Goal: Information Seeking & Learning: Learn about a topic

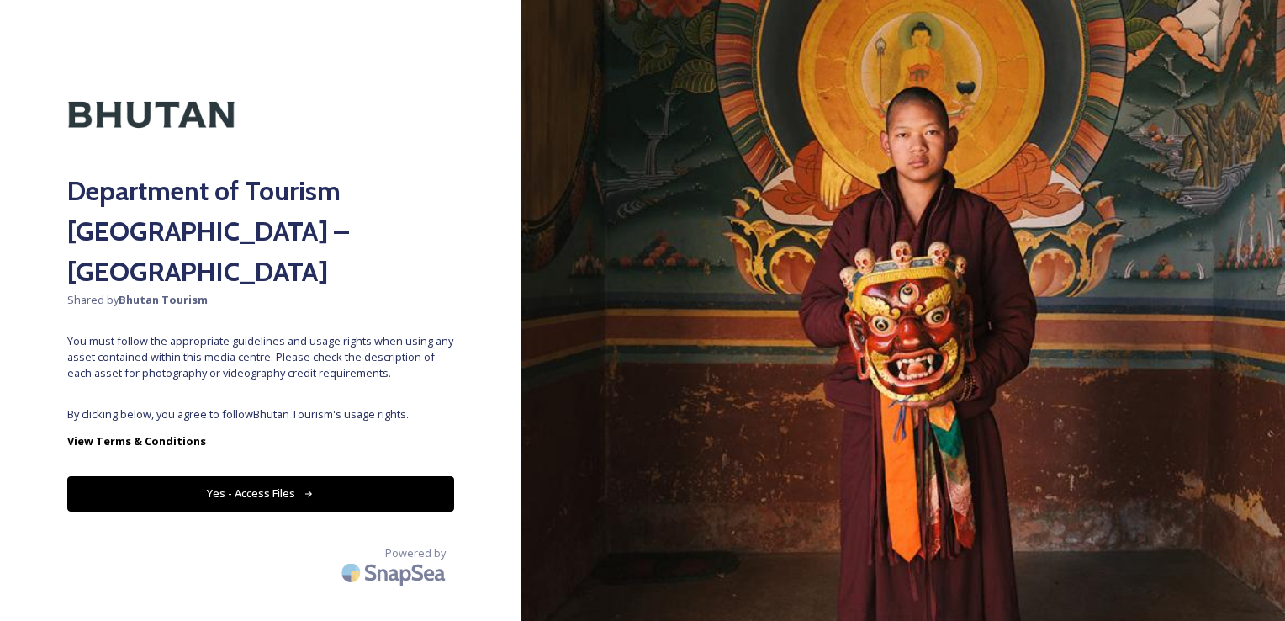
click at [283, 476] on button "Yes - Access Files" at bounding box center [260, 493] width 387 height 34
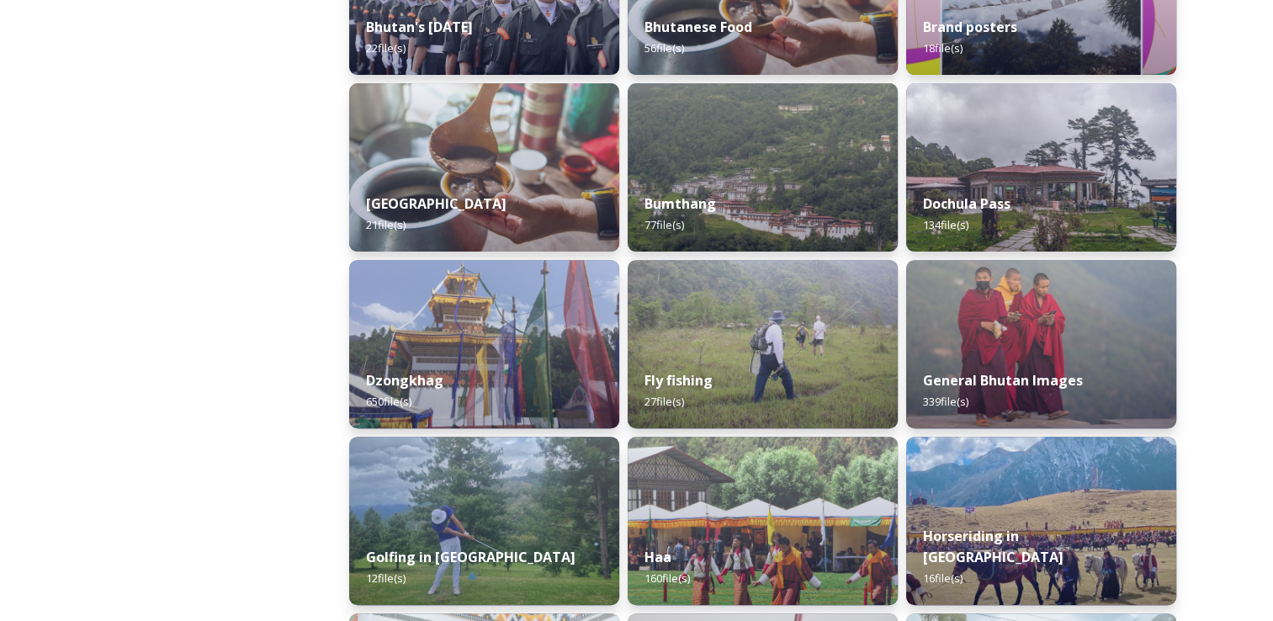
scroll to position [463, 0]
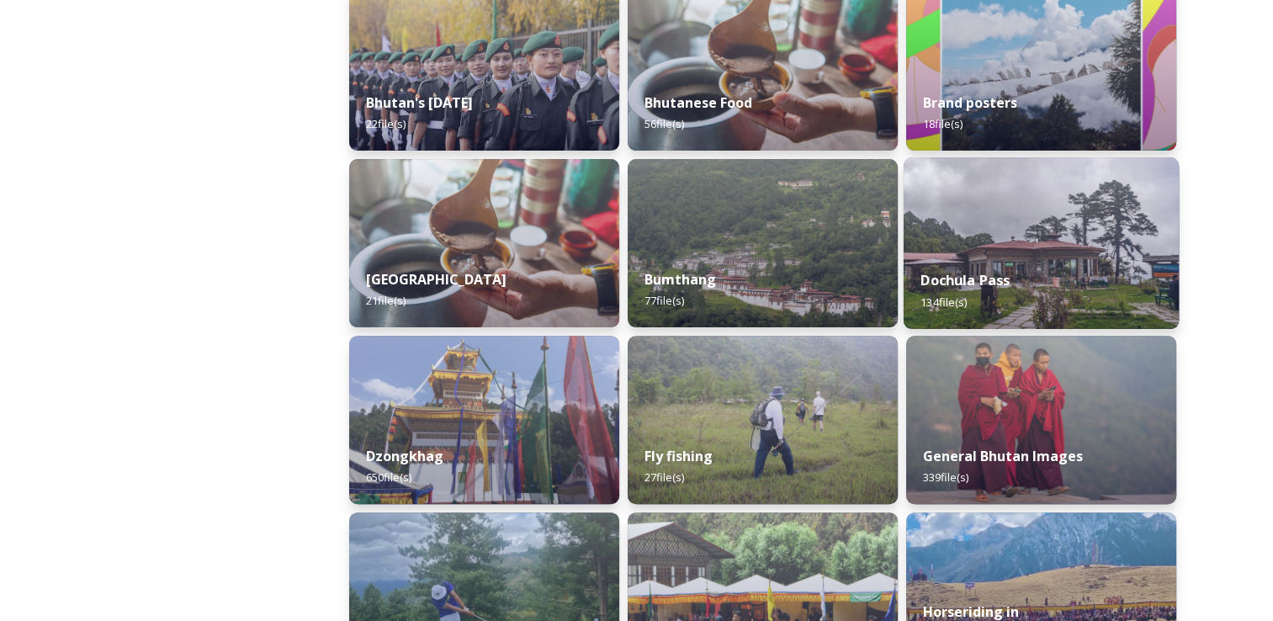
click at [1077, 234] on img at bounding box center [1040, 243] width 275 height 172
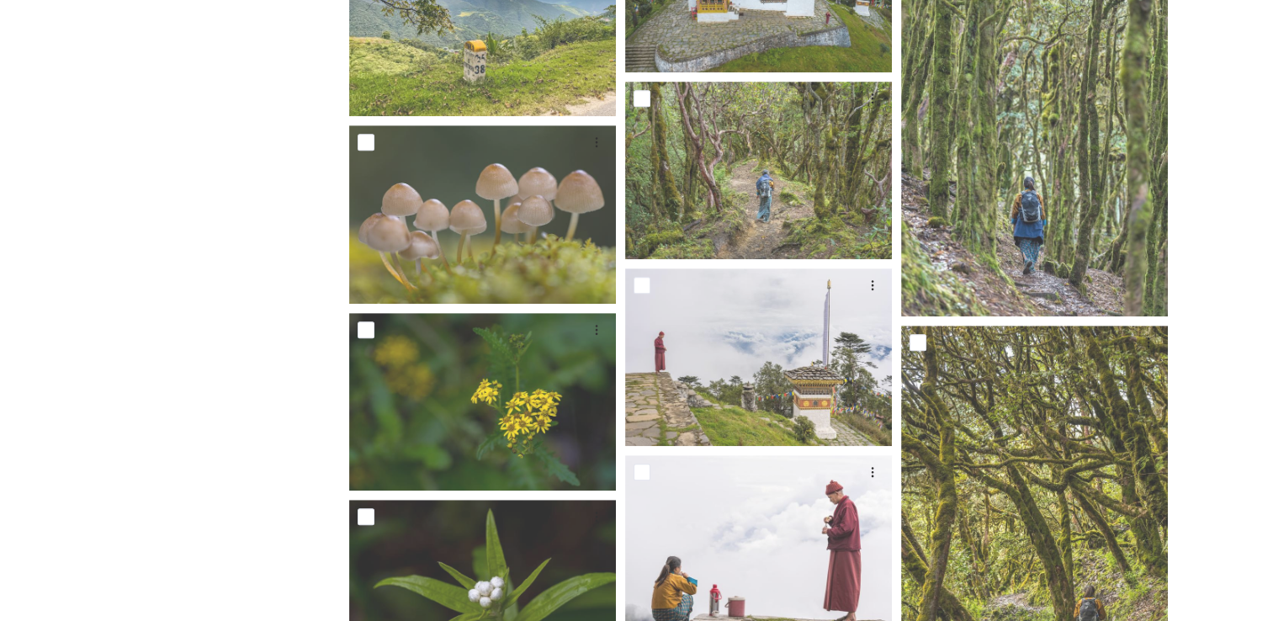
scroll to position [975, 0]
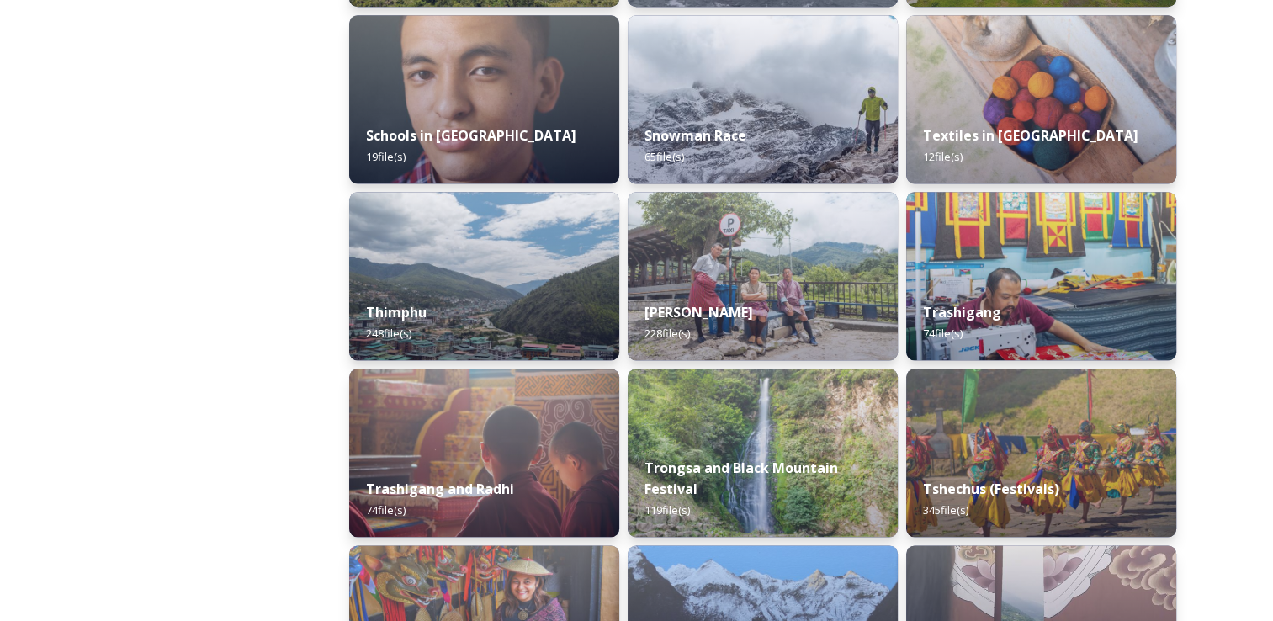
scroll to position [1847, 0]
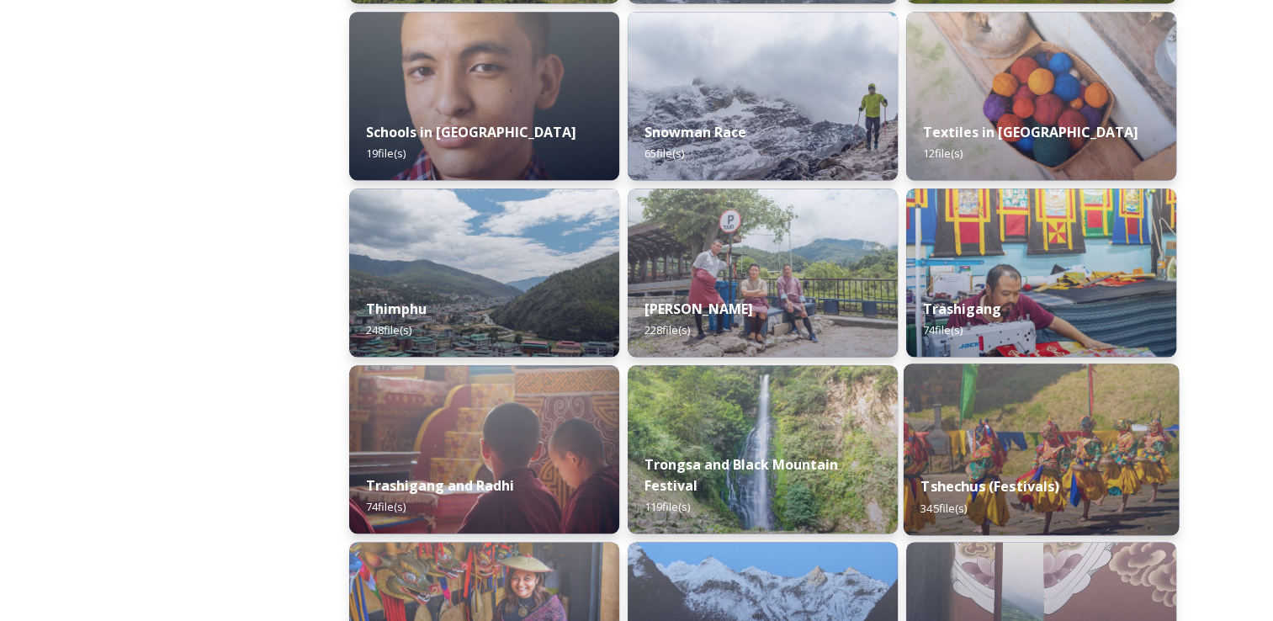
click at [988, 491] on strong "Tshechus (Festivals)" at bounding box center [989, 486] width 139 height 19
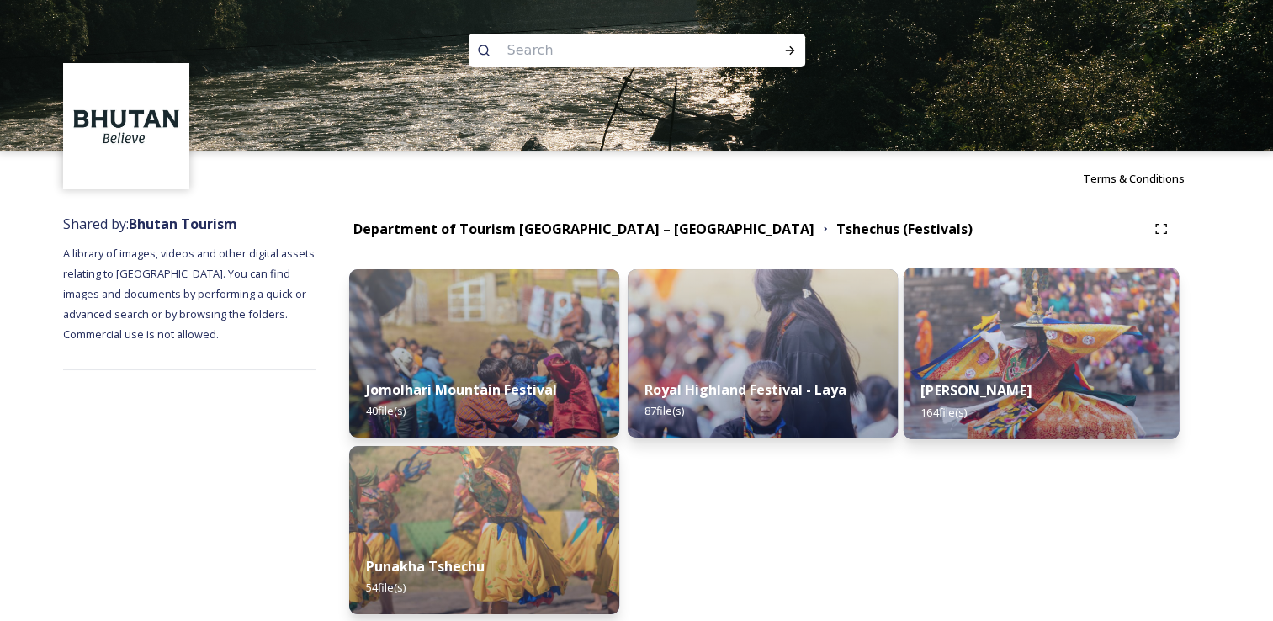
click at [1021, 399] on strong "[PERSON_NAME]" at bounding box center [975, 390] width 111 height 19
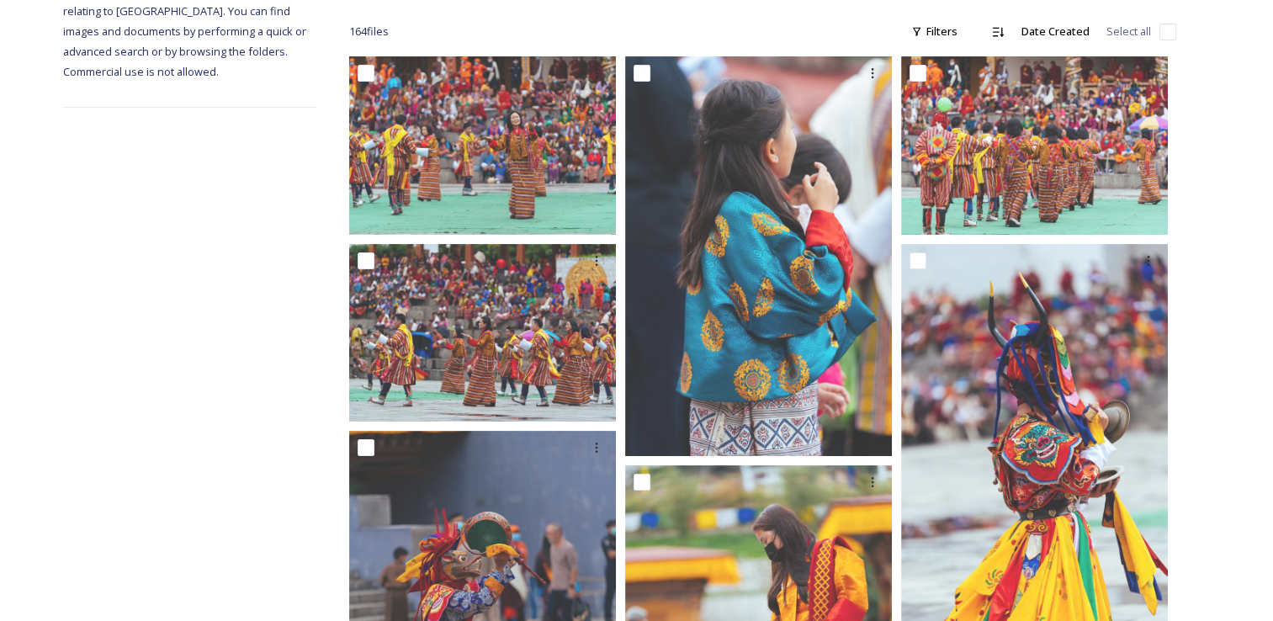
scroll to position [293, 0]
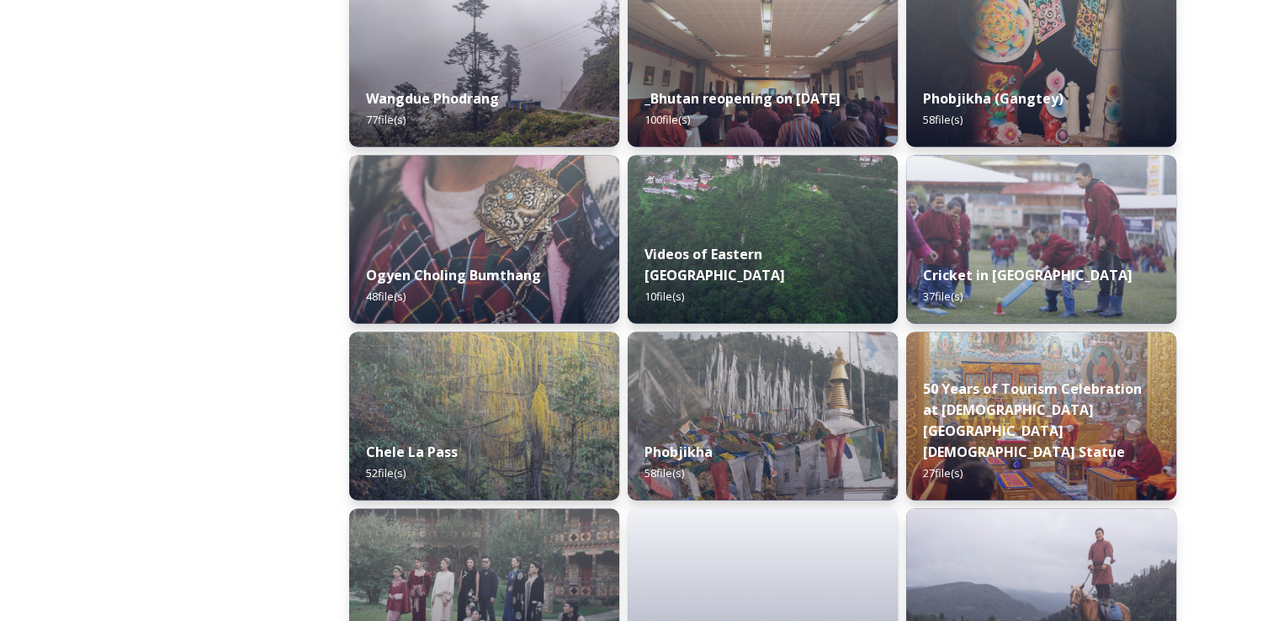
scroll to position [2595, 0]
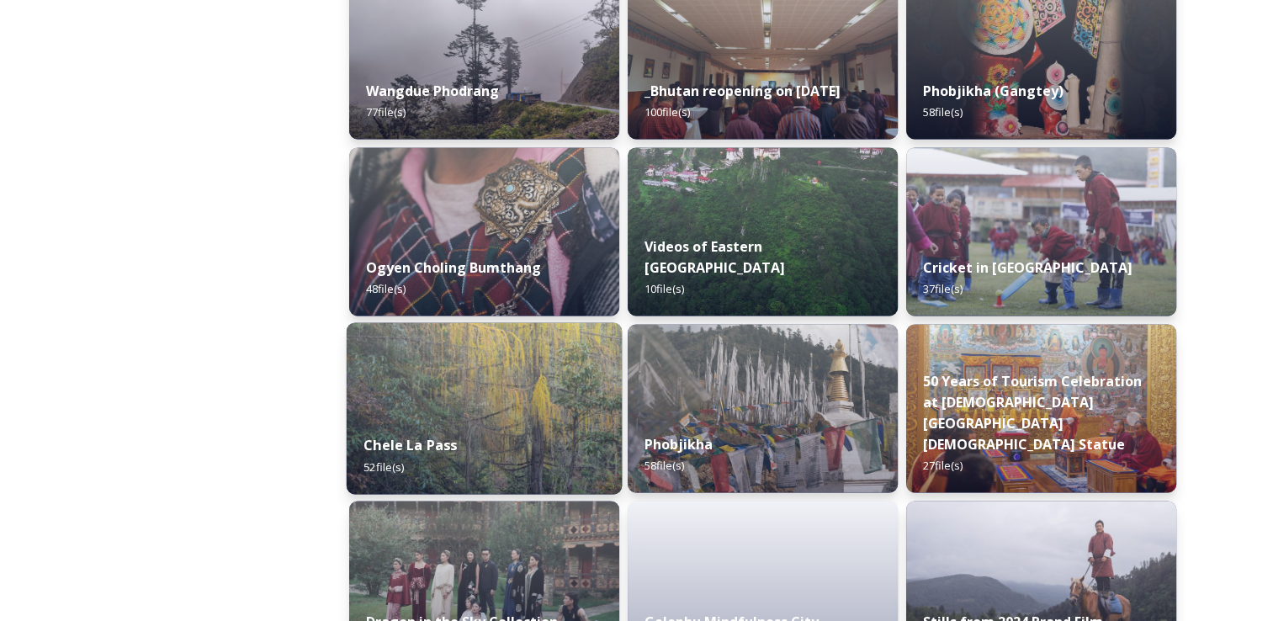
click at [507, 468] on div "Chele La Pass 52 file(s)" at bounding box center [484, 455] width 275 height 77
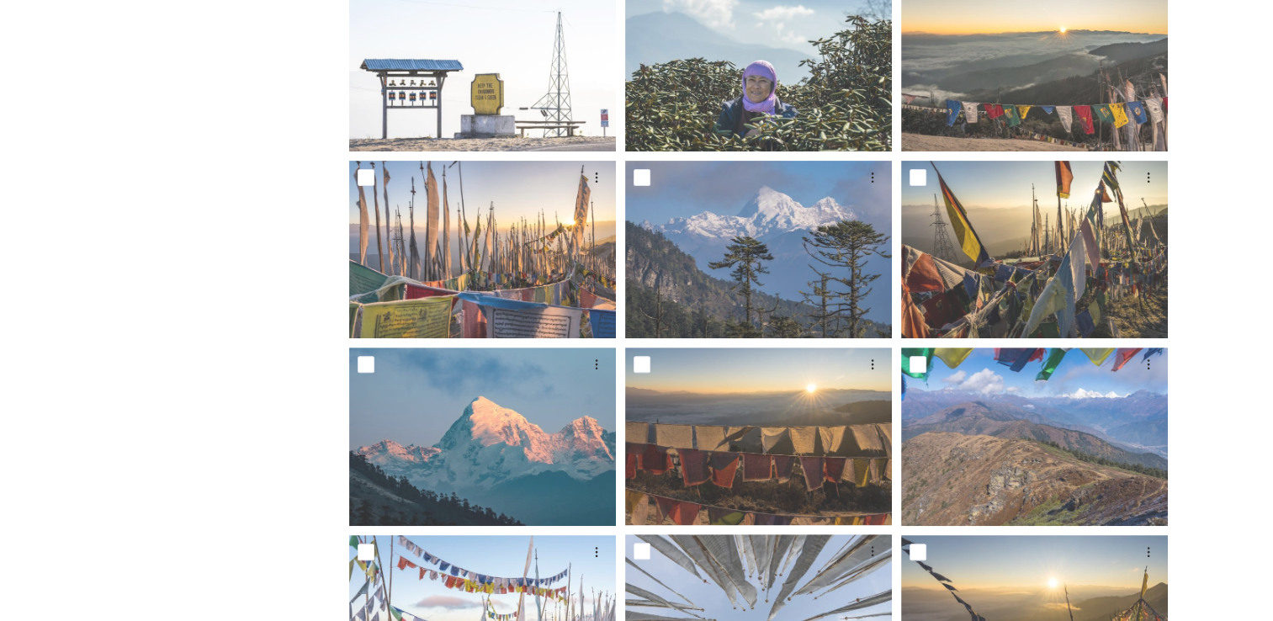
scroll to position [487, 0]
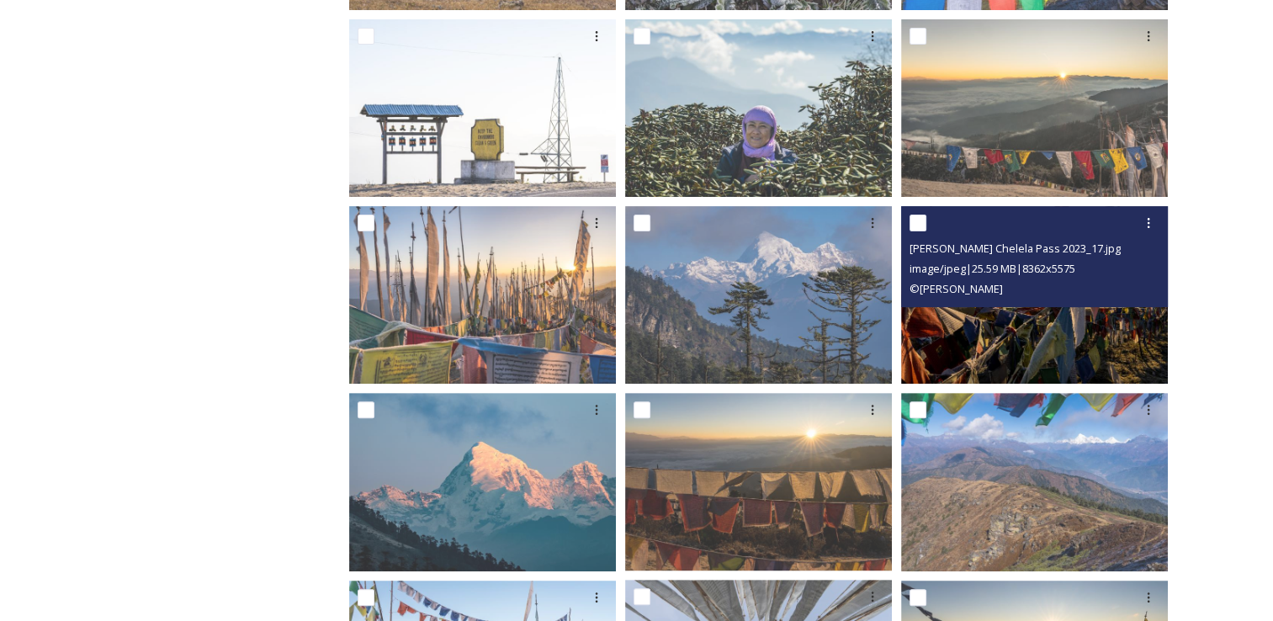
click at [1078, 336] on img at bounding box center [1034, 294] width 267 height 177
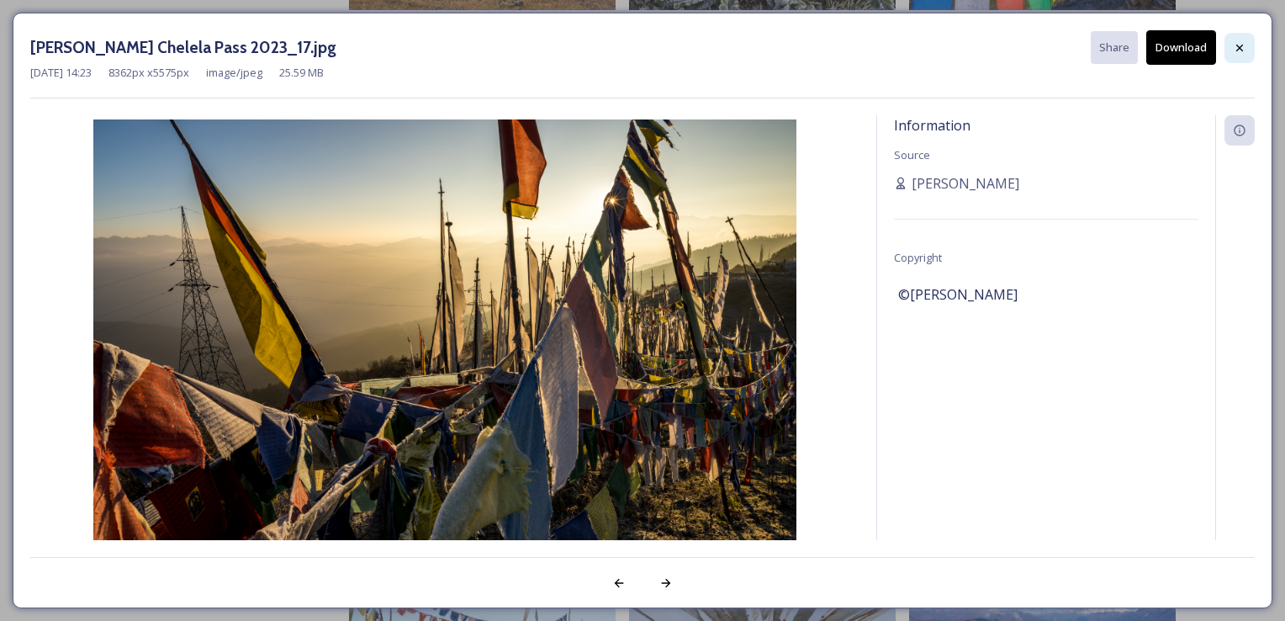
click at [1236, 43] on icon at bounding box center [1239, 47] width 13 height 13
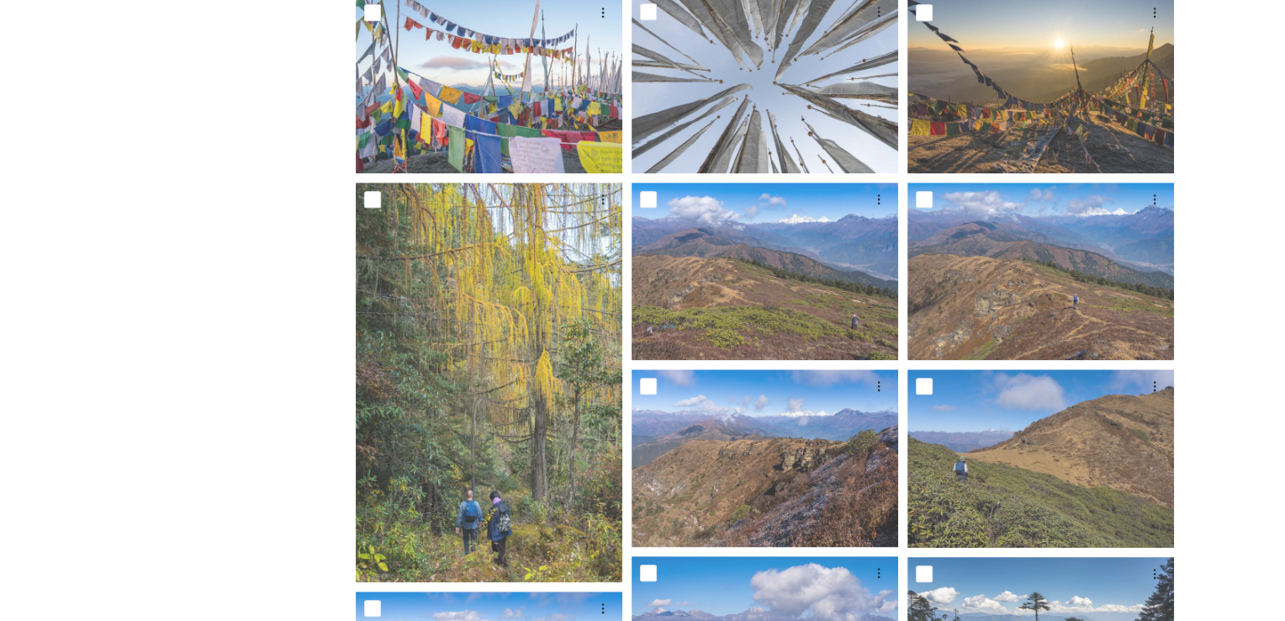
scroll to position [1085, 0]
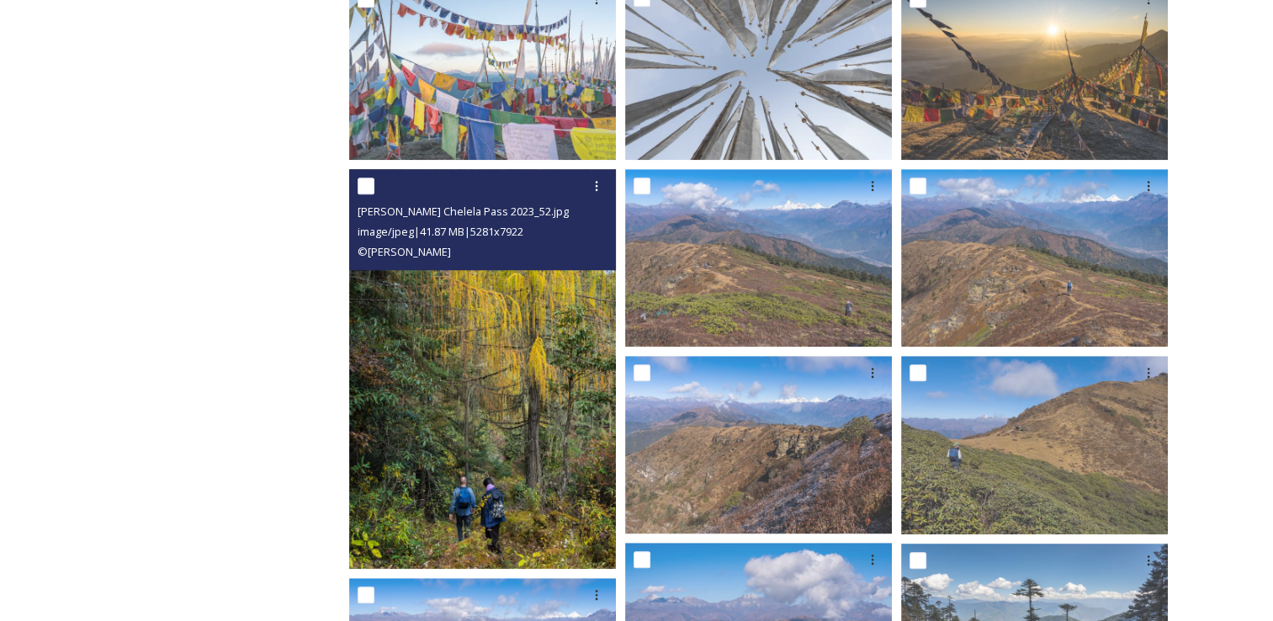
click at [518, 365] on img at bounding box center [482, 369] width 267 height 400
